Goal: Complete application form

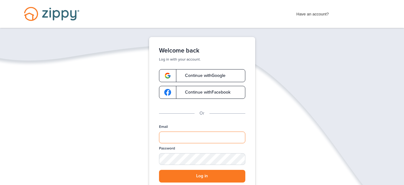
click at [183, 134] on input "Email" at bounding box center [202, 138] width 86 height 12
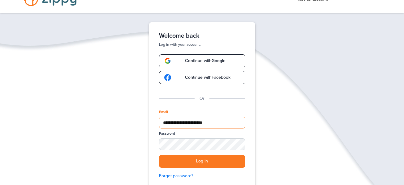
scroll to position [46, 0]
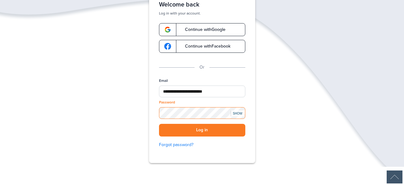
click at [159, 124] on button "Log in" at bounding box center [202, 130] width 86 height 13
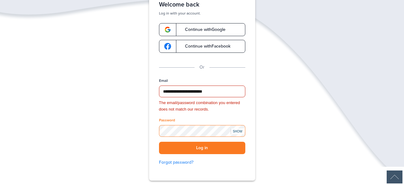
scroll to position [48, 0]
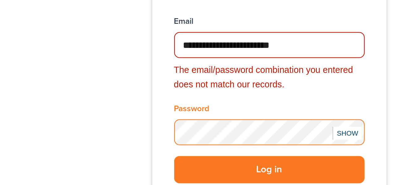
click at [159, 140] on button "Log in" at bounding box center [202, 146] width 86 height 13
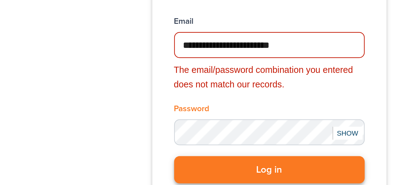
click at [182, 146] on button "Log in" at bounding box center [202, 146] width 86 height 13
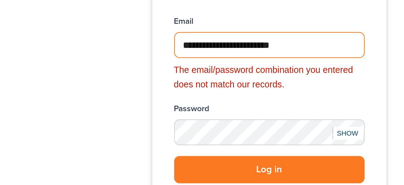
click at [222, 90] on input "**********" at bounding box center [202, 89] width 86 height 12
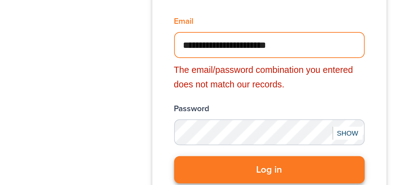
type input "**********"
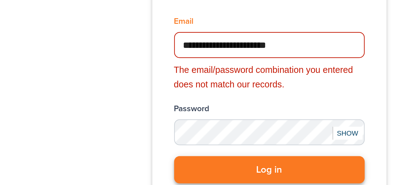
click at [176, 147] on button "Log in" at bounding box center [202, 146] width 86 height 13
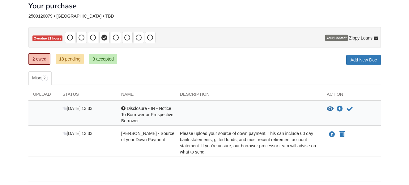
scroll to position [57, 0]
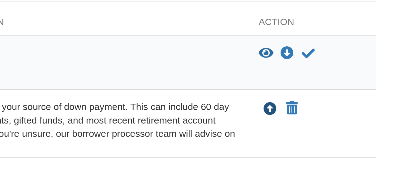
click at [330, 113] on icon "Upload Maaria Minardo - Source of your Down Payment" at bounding box center [329, 113] width 6 height 6
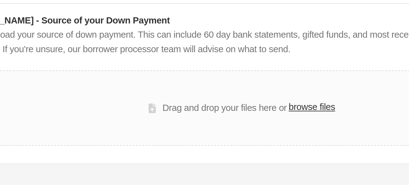
click at [234, 77] on label "browse files" at bounding box center [235, 76] width 22 height 7
click at [0, 0] on input "browse files" at bounding box center [0, 0] width 0 height 0
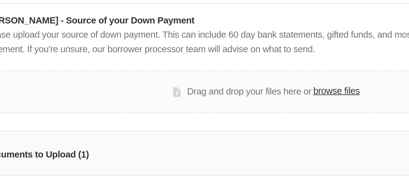
click at [231, 67] on label "browse files" at bounding box center [235, 68] width 22 height 7
click at [0, 0] on input "browse files" at bounding box center [0, 0] width 0 height 0
click at [231, 71] on label "browse files" at bounding box center [235, 68] width 22 height 7
click at [0, 0] on input "browse files" at bounding box center [0, 0] width 0 height 0
click at [232, 66] on label "browse files" at bounding box center [235, 68] width 22 height 7
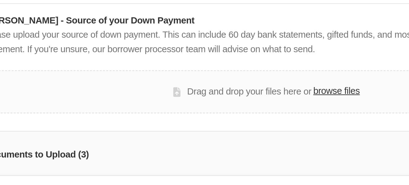
click at [0, 0] on input "browse files" at bounding box center [0, 0] width 0 height 0
click at [231, 68] on label "browse files" at bounding box center [235, 68] width 22 height 7
click at [0, 0] on input "browse files" at bounding box center [0, 0] width 0 height 0
click at [231, 67] on label "browse files" at bounding box center [235, 68] width 22 height 7
click at [0, 0] on input "browse files" at bounding box center [0, 0] width 0 height 0
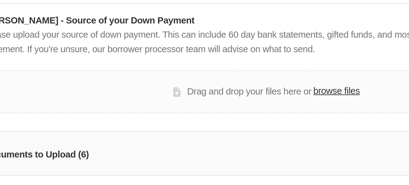
click at [230, 67] on label "browse files" at bounding box center [235, 68] width 22 height 7
click at [0, 0] on input "browse files" at bounding box center [0, 0] width 0 height 0
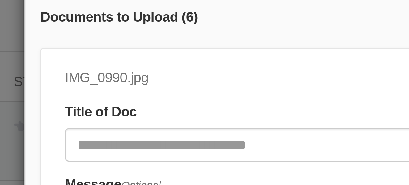
scroll to position [46, 0]
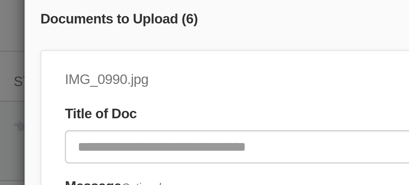
click at [97, 79] on div "IMG_0990.jpg Title of Doc Message Optional" at bounding box center [191, 97] width 230 height 57
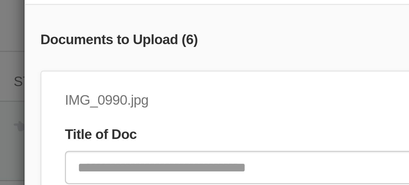
scroll to position [42, 0]
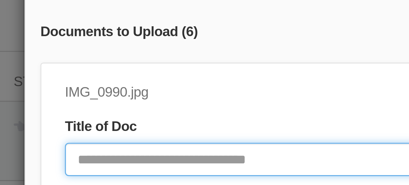
click at [80, 97] on input "Document Title" at bounding box center [181, 97] width 211 height 11
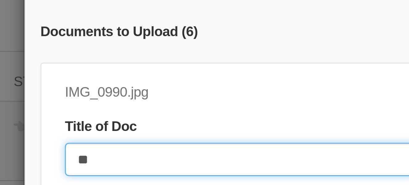
type input "*"
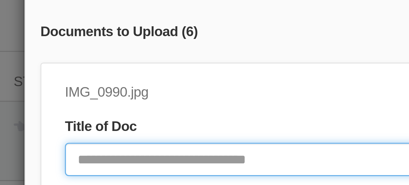
type input "*"
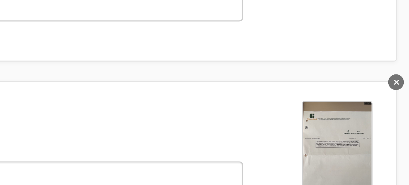
scroll to position [87, 0]
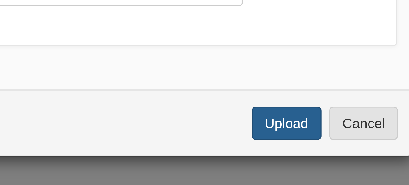
type input "**********"
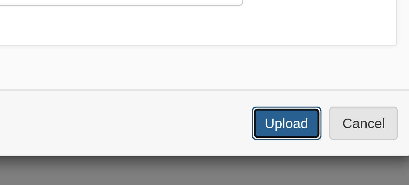
click at [297, 167] on button "Upload" at bounding box center [301, 165] width 22 height 11
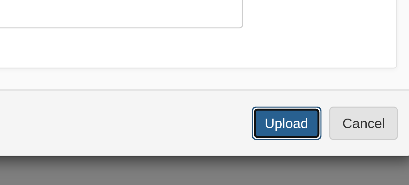
click at [295, 167] on button "Upload" at bounding box center [301, 165] width 22 height 11
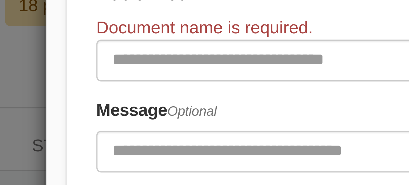
scroll to position [60, 0]
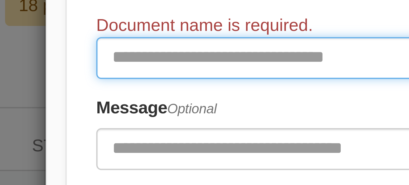
click at [83, 51] on input "Document Title" at bounding box center [181, 50] width 211 height 11
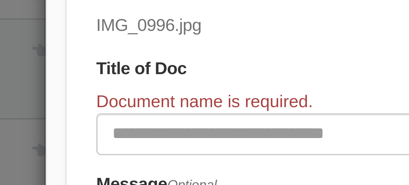
scroll to position [87, 0]
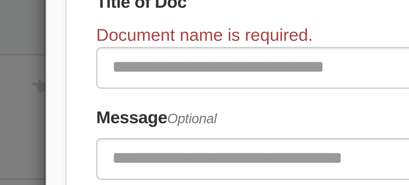
type input "**********"
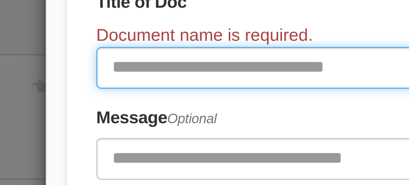
click at [79, 108] on input "Document Title" at bounding box center [181, 107] width 211 height 11
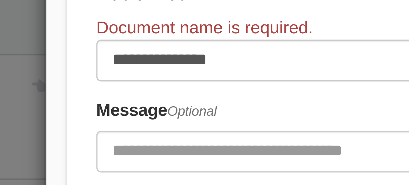
scroll to position [0, 0]
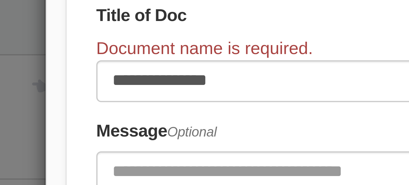
type input "**********"
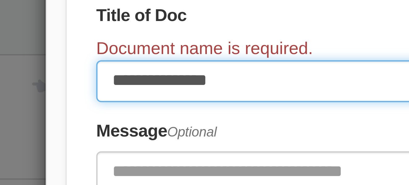
click at [84, 115] on input "**********" at bounding box center [181, 110] width 211 height 11
click at [110, 111] on input "**********" at bounding box center [181, 110] width 211 height 11
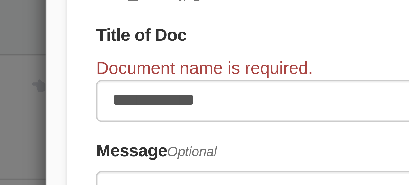
scroll to position [376, 0]
type input "****"
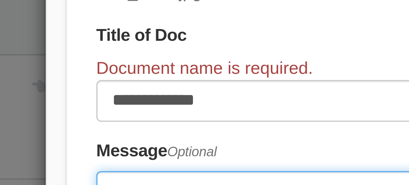
click at [130, 133] on input "Include any comments on this document" at bounding box center [181, 138] width 211 height 11
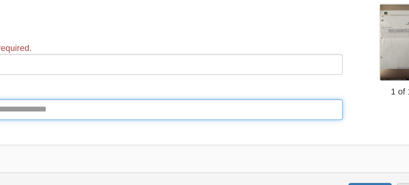
scroll to position [87, 0]
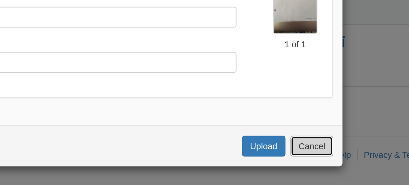
click at [323, 165] on button "Cancel" at bounding box center [325, 165] width 22 height 11
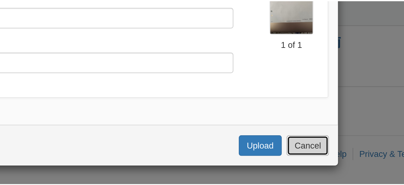
scroll to position [0, 0]
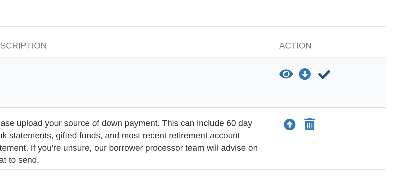
click at [345, 90] on icon "Acknowledge receipt of document" at bounding box center [347, 87] width 6 height 6
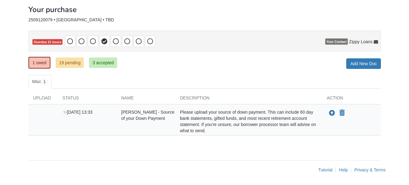
scroll to position [32, 0]
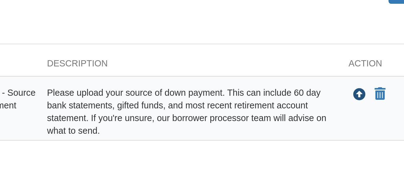
click at [329, 111] on icon "Upload Maaria Minardo - Source of your Down Payment" at bounding box center [329, 113] width 6 height 6
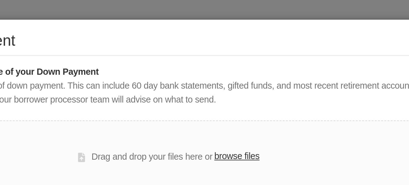
click at [233, 78] on label "browse files" at bounding box center [235, 76] width 22 height 7
click at [0, 0] on input "browse files" at bounding box center [0, 0] width 0 height 0
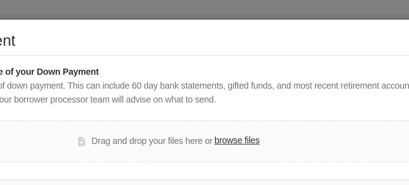
click at [226, 77] on div "Drag and drop your files here or browse files" at bounding box center [202, 69] width 268 height 20
click at [232, 68] on label "browse files" at bounding box center [235, 68] width 22 height 7
click at [0, 0] on input "browse files" at bounding box center [0, 0] width 0 height 0
click at [230, 70] on label "browse files" at bounding box center [235, 68] width 22 height 7
click at [0, 0] on input "browse files" at bounding box center [0, 0] width 0 height 0
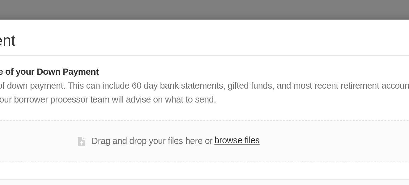
click at [229, 68] on label "browse files" at bounding box center [235, 68] width 22 height 7
click at [0, 0] on input "browse files" at bounding box center [0, 0] width 0 height 0
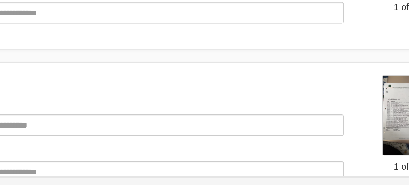
scroll to position [0, 0]
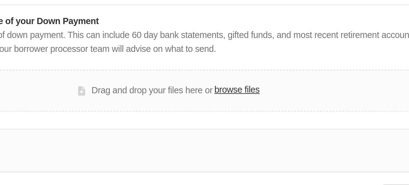
click at [229, 70] on label "browse files" at bounding box center [235, 68] width 22 height 7
click at [0, 0] on input "browse files" at bounding box center [0, 0] width 0 height 0
click at [231, 70] on label "browse files" at bounding box center [235, 68] width 22 height 7
click at [0, 0] on input "browse files" at bounding box center [0, 0] width 0 height 0
click at [228, 70] on label "browse files" at bounding box center [235, 68] width 22 height 7
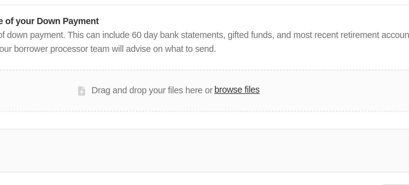
click at [0, 0] on input "browse files" at bounding box center [0, 0] width 0 height 0
click at [227, 68] on label "browse files" at bounding box center [235, 68] width 22 height 7
click at [0, 0] on input "browse files" at bounding box center [0, 0] width 0 height 0
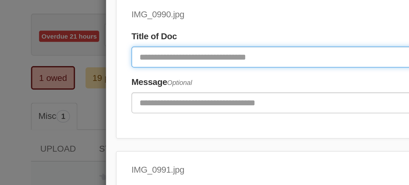
click at [82, 53] on input "Document Title" at bounding box center [181, 52] width 211 height 11
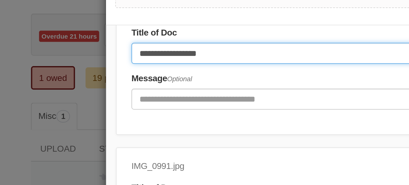
scroll to position [48, 0]
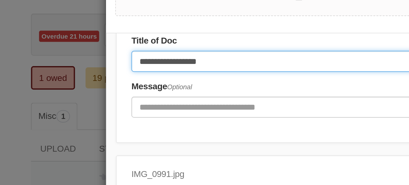
type input "**********"
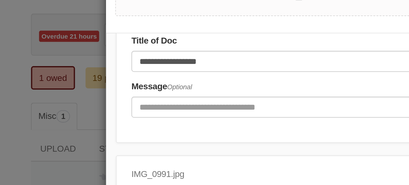
click at [10, 88] on div "**********" at bounding box center [204, 92] width 409 height 185
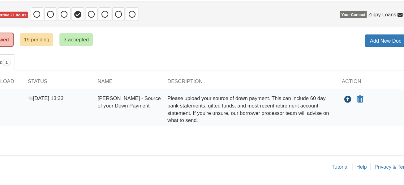
click at [330, 114] on icon "Upload Maaria Minardo - Source of your Down Payment" at bounding box center [329, 113] width 6 height 6
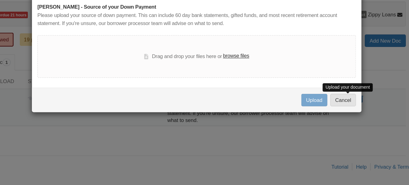
click at [233, 78] on label "browse files" at bounding box center [235, 76] width 22 height 7
click at [0, 0] on input "browse files" at bounding box center [0, 0] width 0 height 0
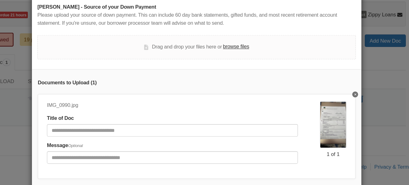
click at [227, 70] on label "browse files" at bounding box center [235, 68] width 22 height 7
click at [0, 0] on input "browse files" at bounding box center [0, 0] width 0 height 0
click at [231, 68] on label "browse files" at bounding box center [235, 68] width 22 height 7
click at [0, 0] on input "browse files" at bounding box center [0, 0] width 0 height 0
click at [232, 70] on label "browse files" at bounding box center [235, 68] width 22 height 7
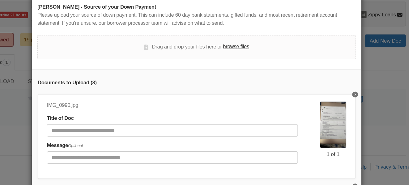
click at [0, 0] on input "browse files" at bounding box center [0, 0] width 0 height 0
click at [235, 68] on label "browse files" at bounding box center [235, 68] width 22 height 7
click at [0, 0] on input "browse files" at bounding box center [0, 0] width 0 height 0
click at [233, 69] on label "browse files" at bounding box center [235, 68] width 22 height 7
click at [0, 0] on input "browse files" at bounding box center [0, 0] width 0 height 0
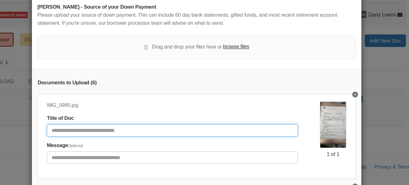
click at [81, 141] on input "Document Title" at bounding box center [181, 139] width 211 height 11
type input "**********"
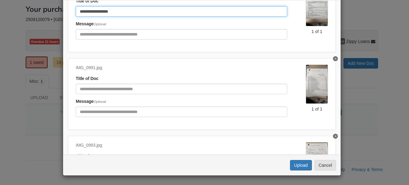
scroll to position [40, 0]
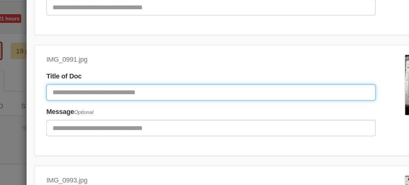
click at [82, 89] on input "Document Title" at bounding box center [181, 89] width 211 height 11
type input "**********"
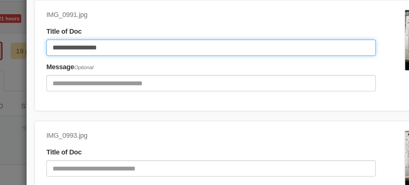
scroll to position [72, 0]
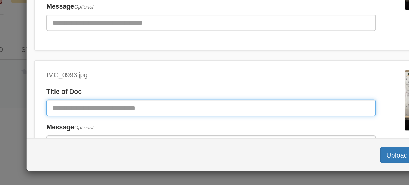
click at [83, 134] on input "Document Title" at bounding box center [181, 135] width 211 height 11
type input "**********"
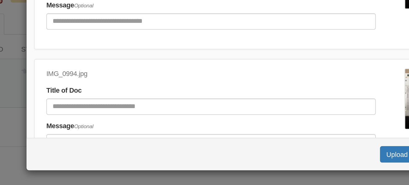
scroll to position [151, 0]
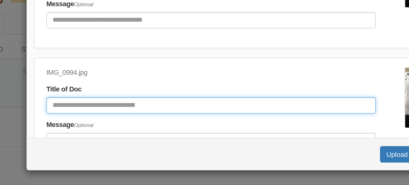
click at [82, 136] on input "Document Title" at bounding box center [181, 134] width 211 height 11
type input "**********"
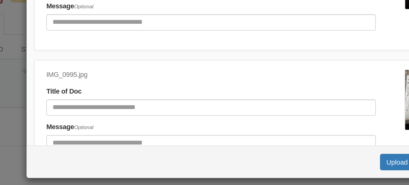
scroll to position [83, 0]
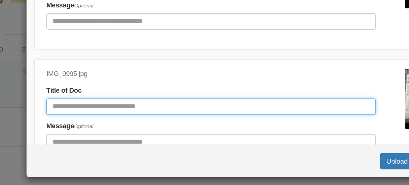
click at [84, 135] on input "Document Title" at bounding box center [181, 135] width 211 height 11
type input "**********"
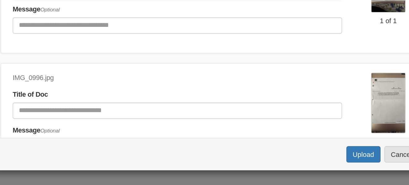
scroll to position [304, 0]
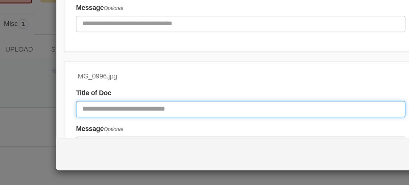
click at [87, 136] on input "Document Title" at bounding box center [181, 136] width 211 height 11
type input "**********"
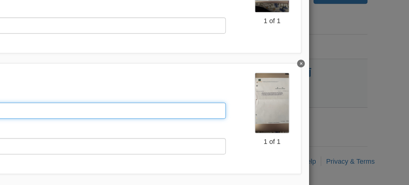
scroll to position [87, 0]
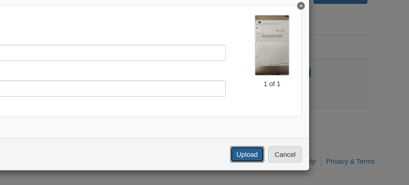
click at [296, 164] on button "Upload" at bounding box center [301, 165] width 22 height 11
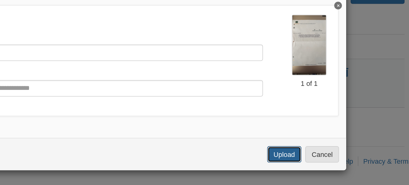
click at [297, 167] on button "Upload" at bounding box center [301, 165] width 22 height 11
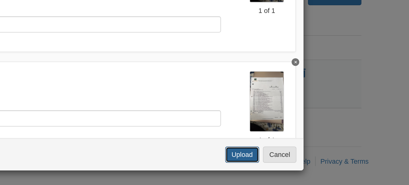
click at [296, 166] on button "Upload" at bounding box center [301, 165] width 22 height 11
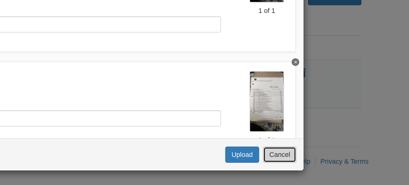
click at [325, 166] on button "Cancel" at bounding box center [325, 165] width 22 height 11
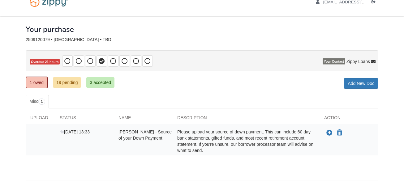
scroll to position [0, 0]
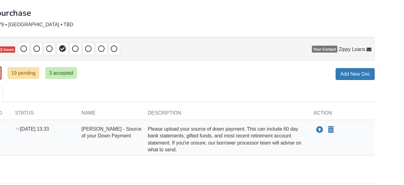
scroll to position [28, 0]
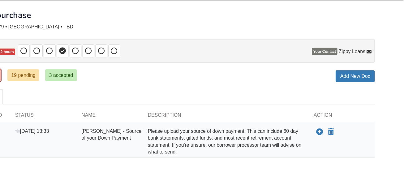
click at [127, 115] on span "[PERSON_NAME] - Source of your Down Payment" at bounding box center [144, 119] width 53 height 11
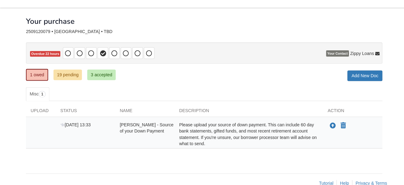
scroll to position [19, 0]
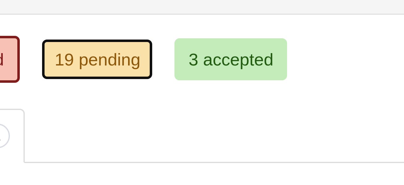
click at [64, 77] on link "19 pending" at bounding box center [67, 75] width 28 height 11
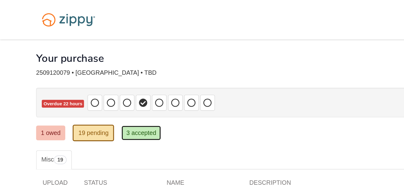
click at [97, 96] on link "3 accepted" at bounding box center [100, 94] width 28 height 11
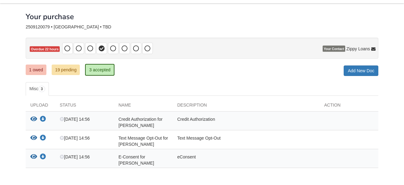
scroll to position [25, 0]
click at [66, 71] on link "19 pending" at bounding box center [66, 70] width 28 height 11
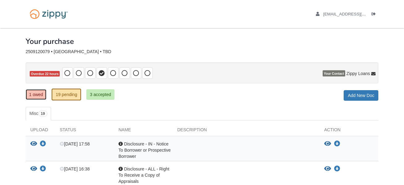
click at [36, 96] on link "1 owed" at bounding box center [36, 94] width 21 height 11
